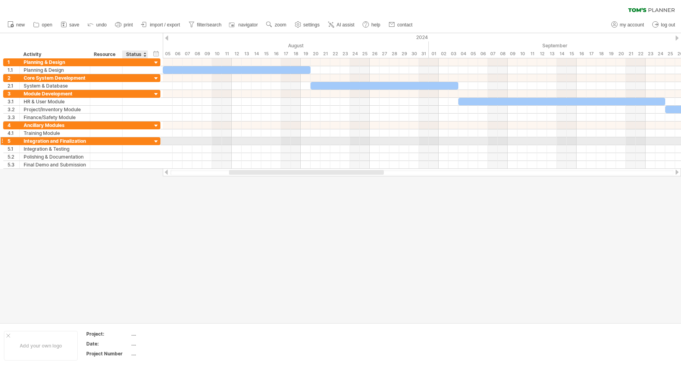
click at [156, 140] on div at bounding box center [156, 141] width 7 height 7
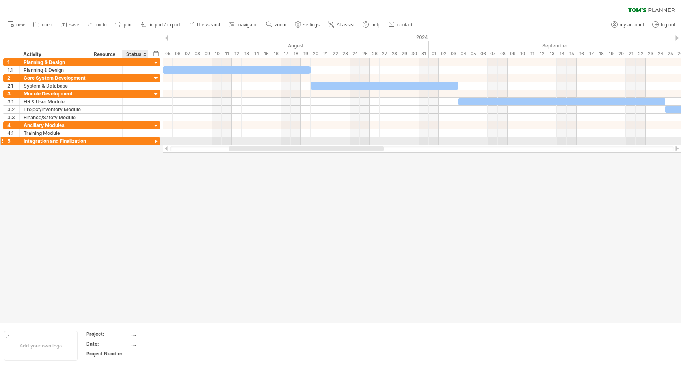
click at [156, 140] on div at bounding box center [156, 141] width 7 height 7
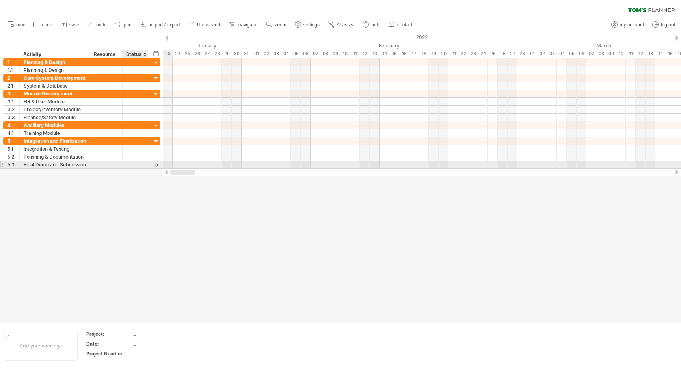
drag, startPoint x: 186, startPoint y: 171, endPoint x: 153, endPoint y: 168, distance: 34.0
click at [153, 168] on div "Trying to reach [DOMAIN_NAME] Connected again... 0% clear filter new 1" at bounding box center [340, 184] width 681 height 368
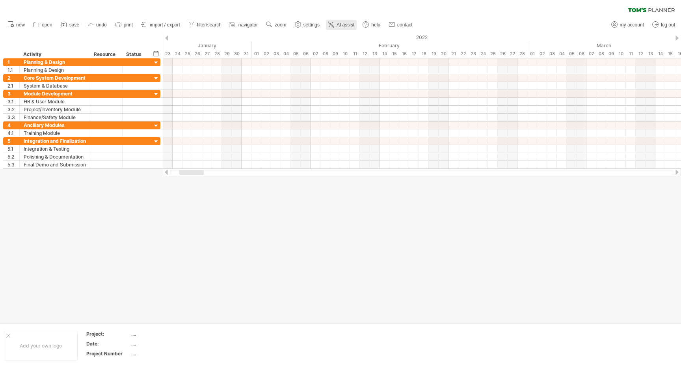
click at [342, 26] on span "AI assist" at bounding box center [346, 25] width 18 height 6
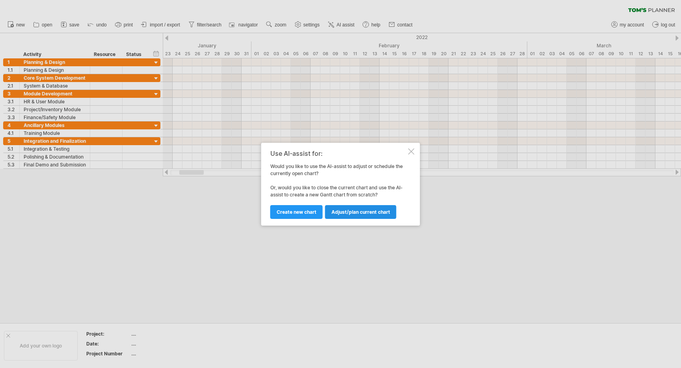
click at [353, 214] on span "Adjust/plan current chart" at bounding box center [361, 212] width 59 height 6
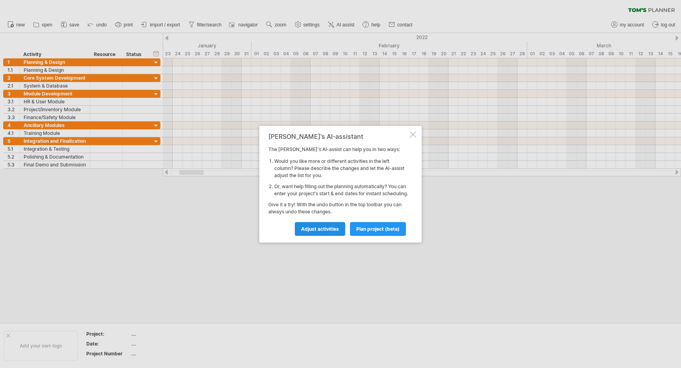
click at [337, 231] on span "Adjust activities" at bounding box center [320, 229] width 38 height 6
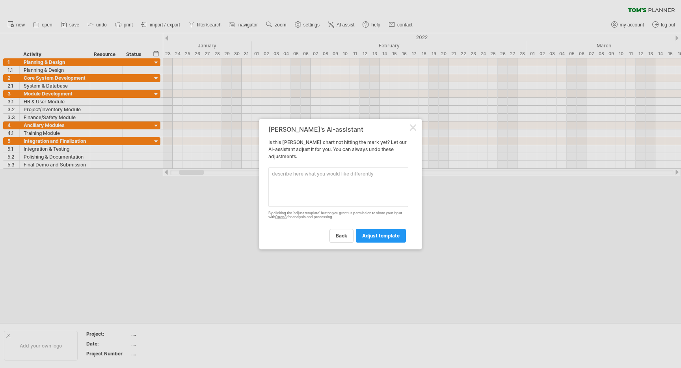
click at [384, 196] on textarea at bounding box center [338, 186] width 140 height 39
paste textarea "Analyze the baseline plan. The tasks "HR & User Module" (3.1), "Project/Invento…"
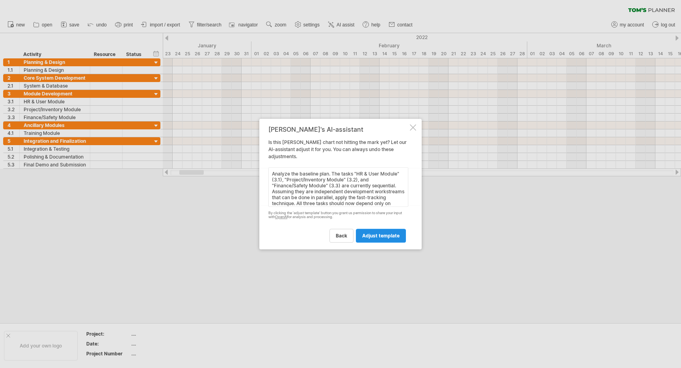
scroll to position [33, 0]
type textarea "Analyze the baseline plan. The tasks "HR & User Module" (3.1), "Project/Invento…"
click at [395, 240] on link "adjust template" at bounding box center [381, 236] width 50 height 14
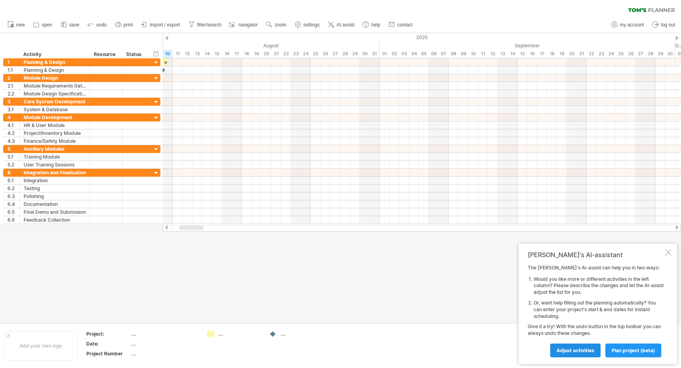
click at [592, 352] on span "Adjust activities" at bounding box center [576, 350] width 38 height 6
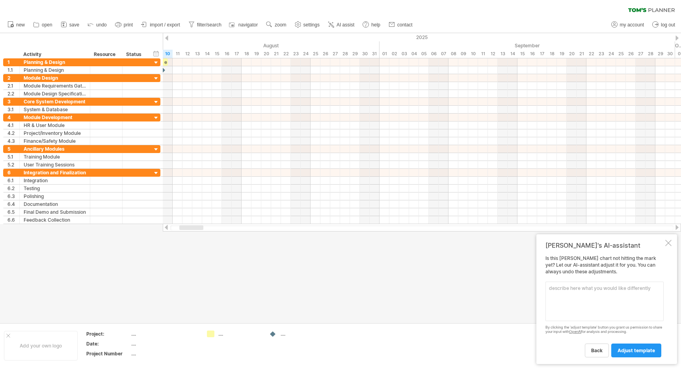
click at [599, 315] on textarea at bounding box center [605, 300] width 118 height 39
paste textarea "Take the fast-tracked plan from the previous step. Now, apply the crashing tech…"
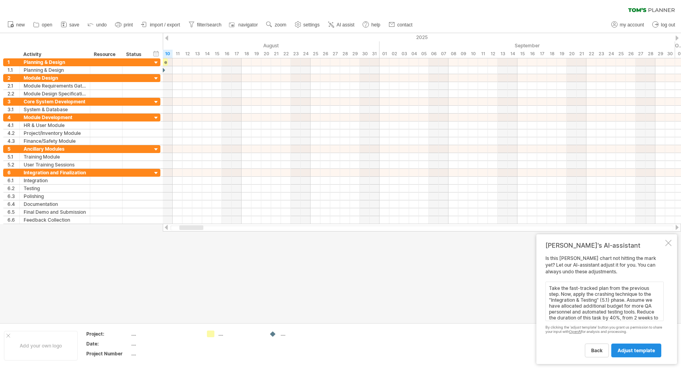
scroll to position [10, 0]
type textarea "Take the fast-tracked plan from the previous step. Now, apply the crashing tech…"
click at [635, 350] on span "adjust template" at bounding box center [636, 350] width 37 height 6
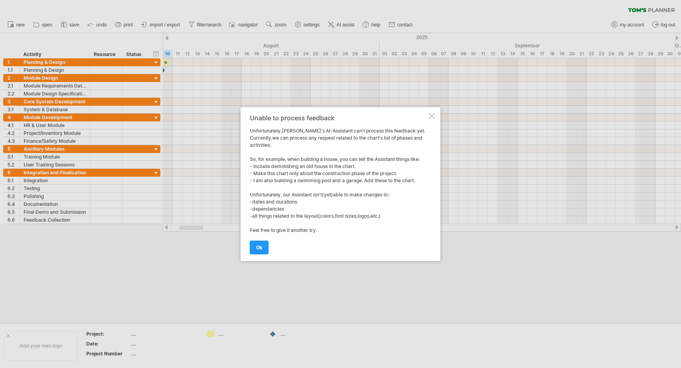
click at [434, 113] on div at bounding box center [432, 116] width 6 height 6
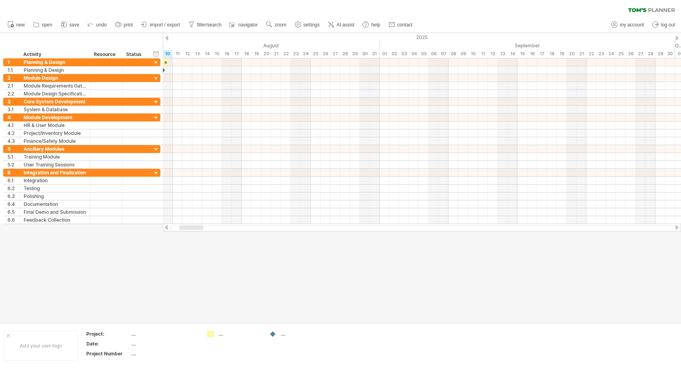
click at [329, 279] on div at bounding box center [340, 177] width 681 height 289
click at [350, 25] on span "AI assist" at bounding box center [346, 25] width 18 height 6
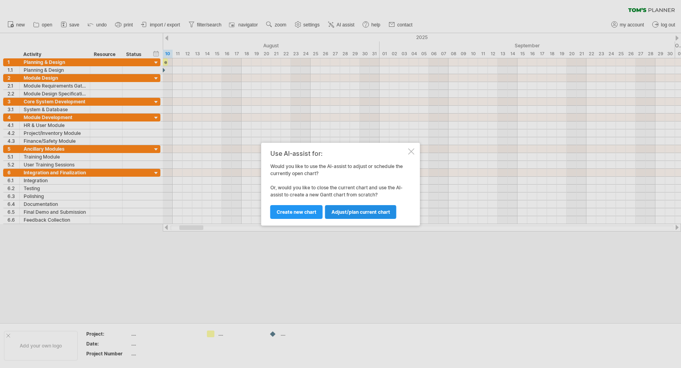
click at [360, 212] on span "Adjust/plan current chart" at bounding box center [361, 212] width 59 height 6
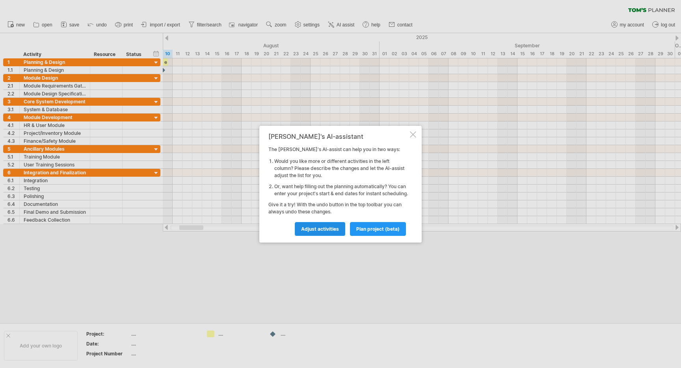
click at [328, 231] on span "Adjust activities" at bounding box center [320, 229] width 38 height 6
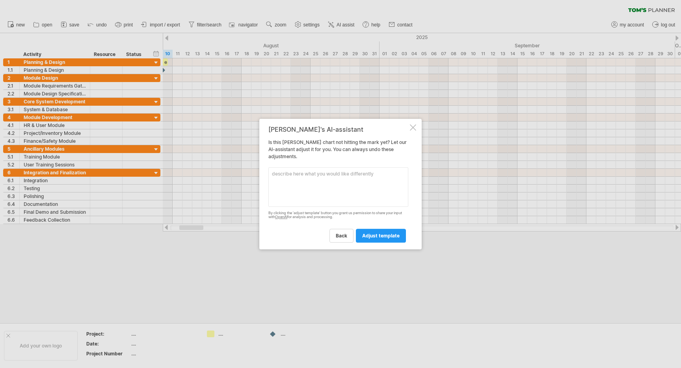
click at [331, 169] on textarea at bounding box center [338, 186] width 140 height 39
paste textarea "Take the fast-tracked plan from the previous step. Now, apply the crashing tech…"
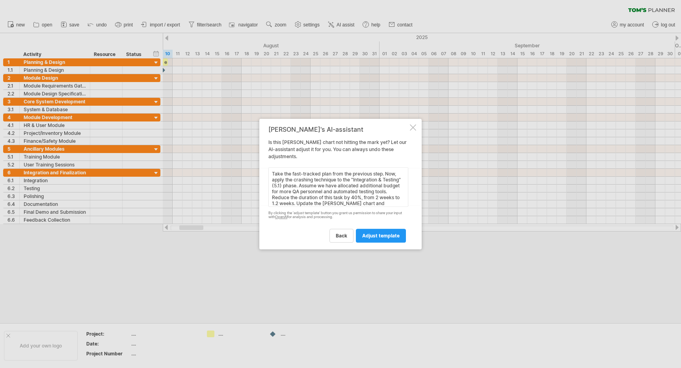
scroll to position [5, 0]
type textarea "Take the fast-tracked plan from the previous step. Now, apply the crashing tech…"
click at [386, 241] on link "adjust template" at bounding box center [381, 236] width 50 height 14
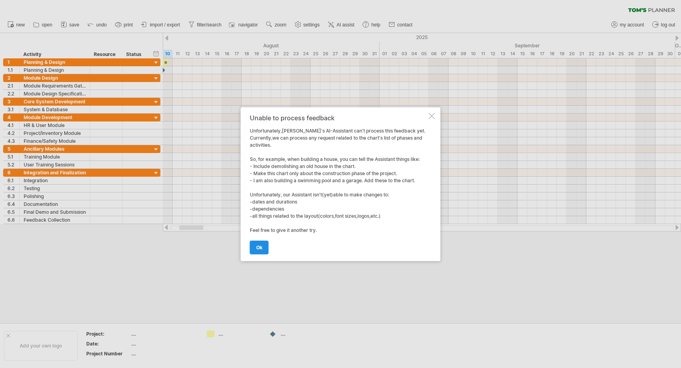
click at [262, 250] on link "ok" at bounding box center [259, 247] width 19 height 14
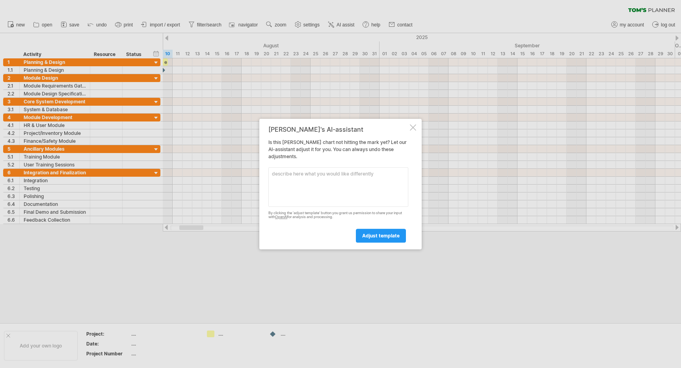
click at [364, 193] on textarea at bounding box center [338, 186] width 140 height 39
paste textarea "Using the final optimized plan (with fast-tracking and crashing), run a what-if…"
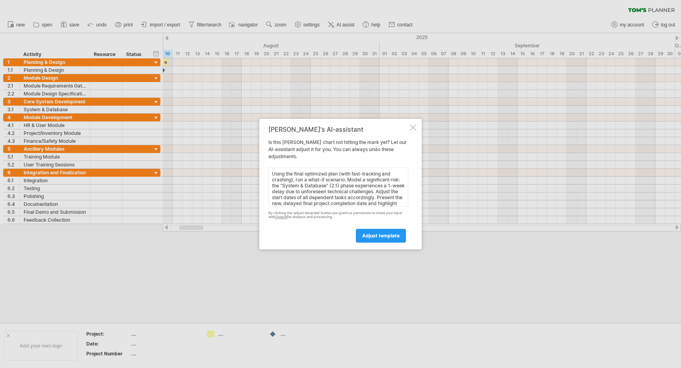
scroll to position [10, 0]
type textarea "Using the final optimized plan (with fast-tracking and crashing), run a what-if…"
click at [392, 235] on span "adjust template" at bounding box center [380, 236] width 37 height 6
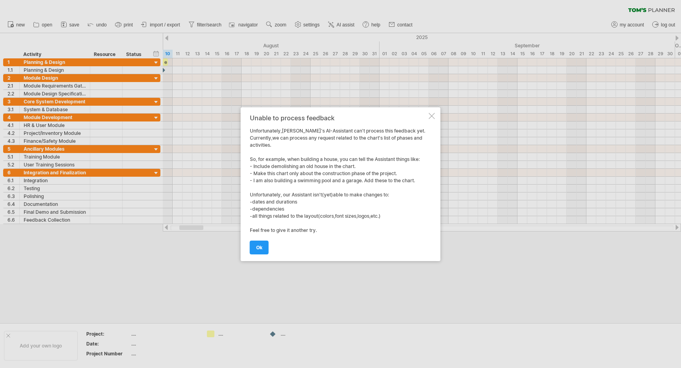
click at [433, 119] on div "Unable to process feedback Unfortunately,[PERSON_NAME]'s AI-Assistant can't pro…" at bounding box center [341, 184] width 200 height 154
click at [427, 113] on div "Unable to process feedback Unfortunately,[PERSON_NAME]'s AI-Assistant can't pro…" at bounding box center [341, 184] width 200 height 154
click at [433, 116] on div at bounding box center [432, 116] width 6 height 6
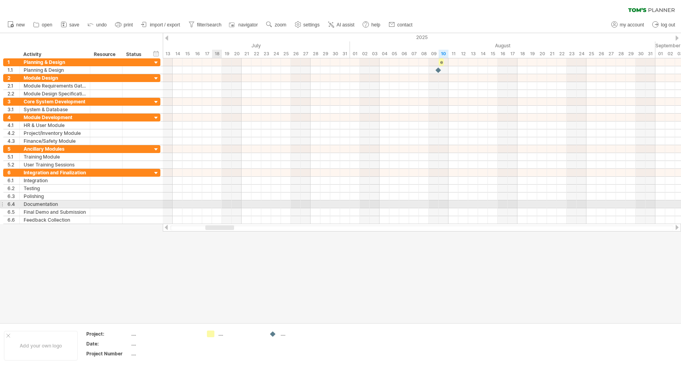
drag, startPoint x: 641, startPoint y: 226, endPoint x: 213, endPoint y: 204, distance: 429.1
click at [213, 204] on div "Trying to reach [DOMAIN_NAME] Connected again... 0% clear filter new 1" at bounding box center [340, 184] width 681 height 368
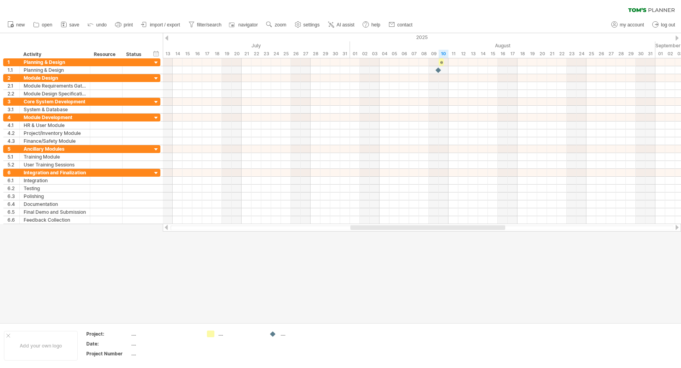
click at [353, 226] on div at bounding box center [427, 227] width 155 height 5
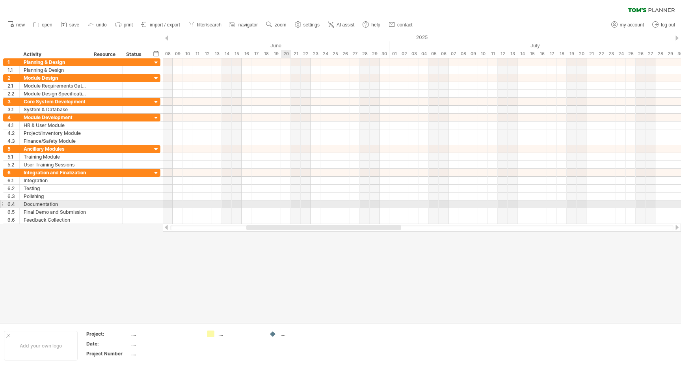
drag, startPoint x: 393, startPoint y: 227, endPoint x: 292, endPoint y: 201, distance: 103.7
click at [290, 201] on div "Trying to reach [DOMAIN_NAME] Connected again... 0% clear filter new 1" at bounding box center [340, 184] width 681 height 368
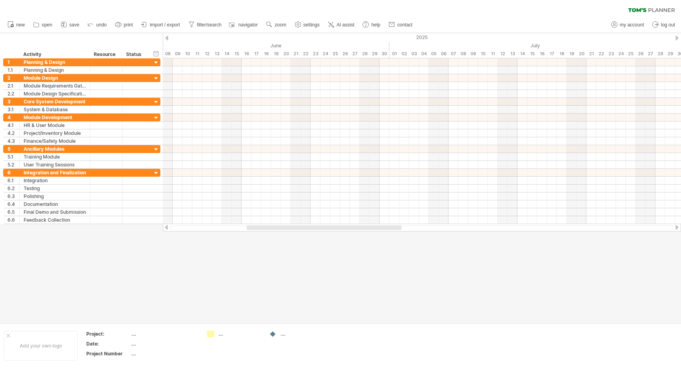
click at [272, 279] on div at bounding box center [340, 177] width 681 height 289
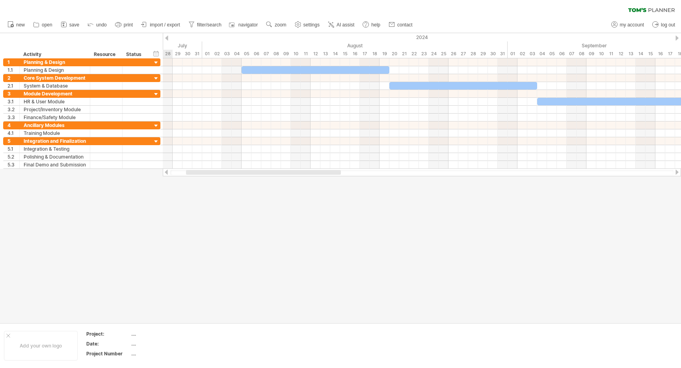
drag, startPoint x: 633, startPoint y: 174, endPoint x: 236, endPoint y: 171, distance: 397.0
click at [236, 171] on div at bounding box center [263, 172] width 155 height 5
click at [121, 26] on icon at bounding box center [118, 24] width 8 height 8
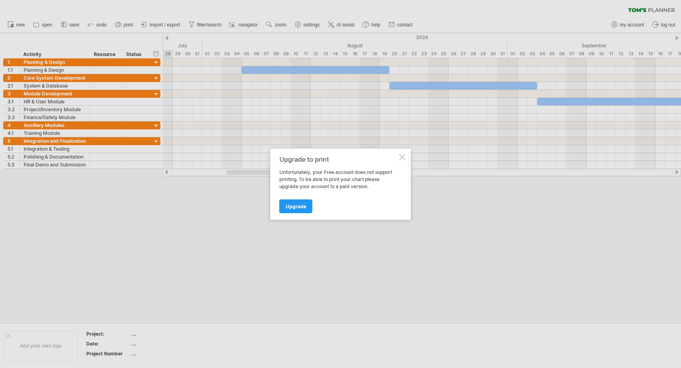
click at [395, 153] on div "Upgrade to print Unfortunately, your Free account does not support printing. To…" at bounding box center [340, 183] width 141 height 71
click at [401, 153] on div "Upgrade to print Unfortunately, your Free account does not support printing. To…" at bounding box center [340, 183] width 141 height 71
click at [405, 160] on div at bounding box center [402, 157] width 6 height 6
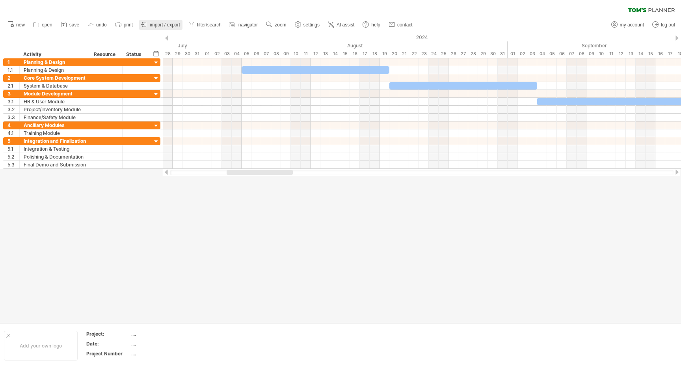
click at [173, 29] on link "import / export" at bounding box center [160, 25] width 43 height 10
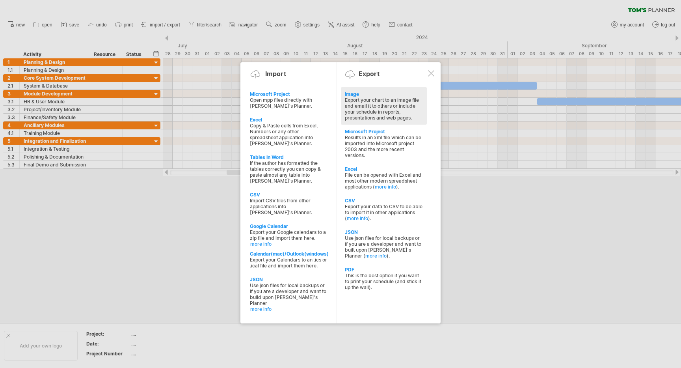
click at [349, 102] on div "Export your chart to an image file and email it to others or include your sched…" at bounding box center [384, 109] width 78 height 24
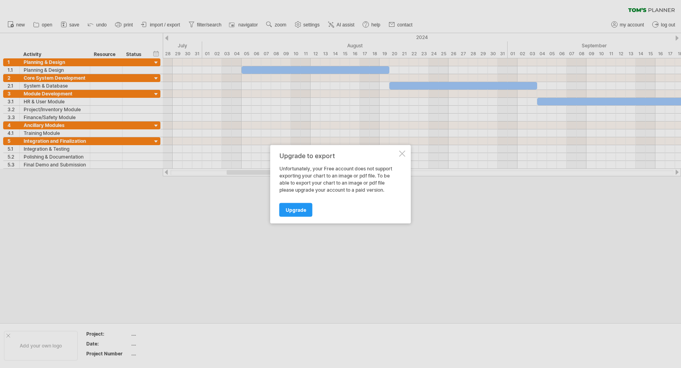
click at [402, 152] on div at bounding box center [402, 153] width 6 height 6
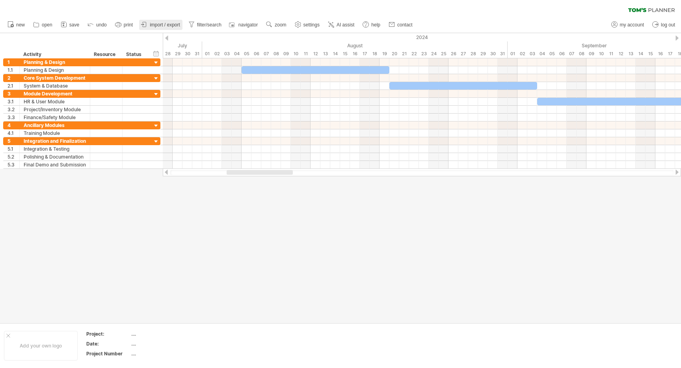
click at [168, 26] on span "import / export" at bounding box center [165, 25] width 30 height 6
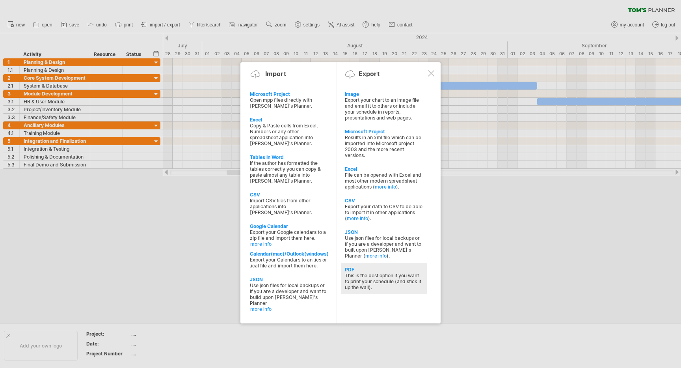
click at [375, 272] on div "This is the best option if you want to print your schedule (and stick it up the…" at bounding box center [384, 281] width 78 height 18
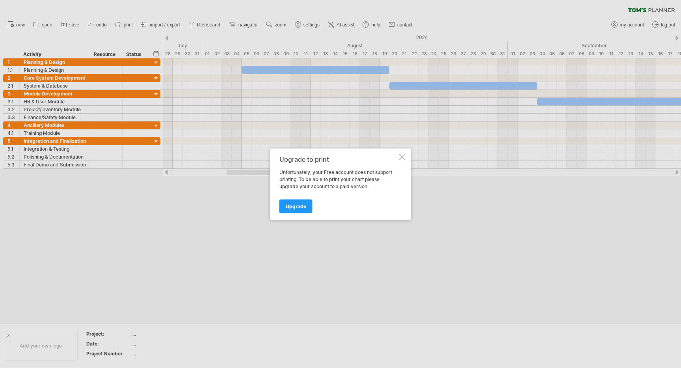
click at [402, 153] on div "Upgrade to print Unfortunately, your Free account does not support printing. To…" at bounding box center [340, 183] width 141 height 71
click at [400, 155] on div at bounding box center [402, 157] width 6 height 6
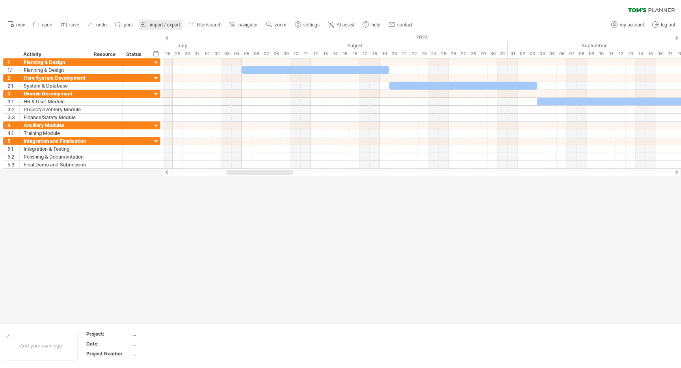
click at [162, 21] on link "import / export" at bounding box center [160, 25] width 43 height 10
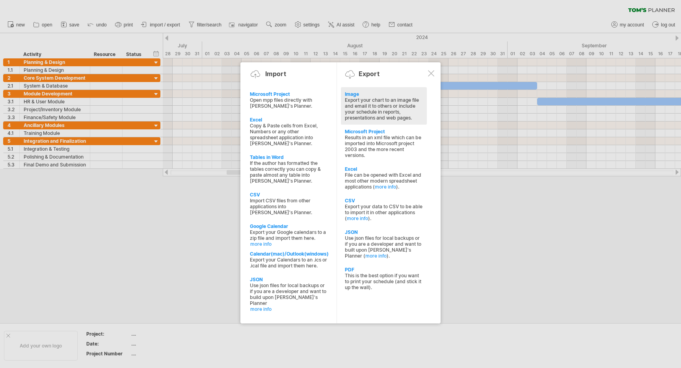
click at [403, 110] on div "Export your chart to an image file and email it to others or include your sched…" at bounding box center [384, 109] width 78 height 24
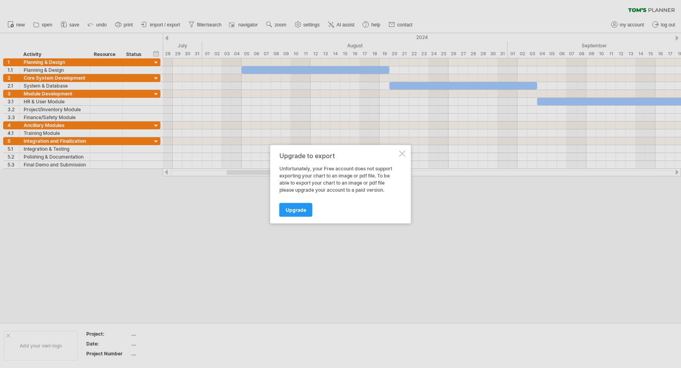
click at [402, 153] on div at bounding box center [402, 153] width 6 height 6
